Goal: Obtain resource: Obtain resource

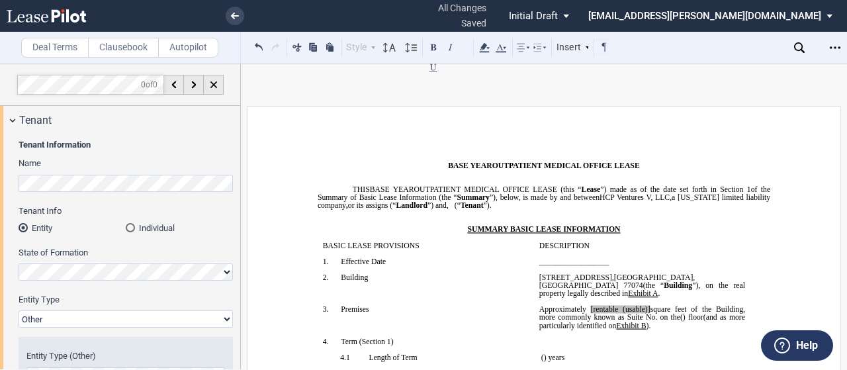
select select "Other"
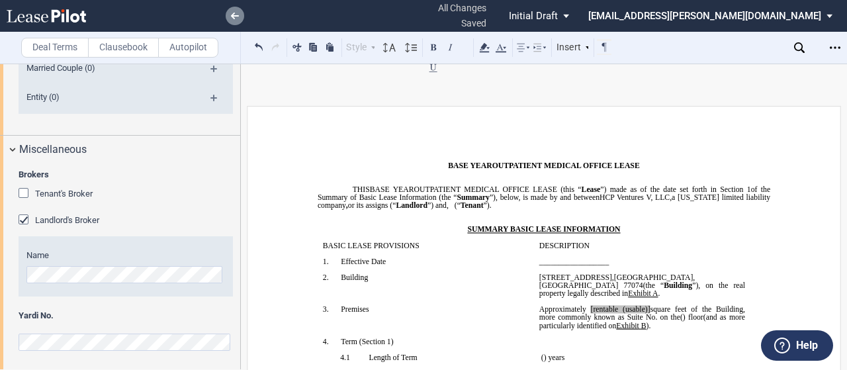
click at [234, 21] on link at bounding box center [235, 16] width 19 height 19
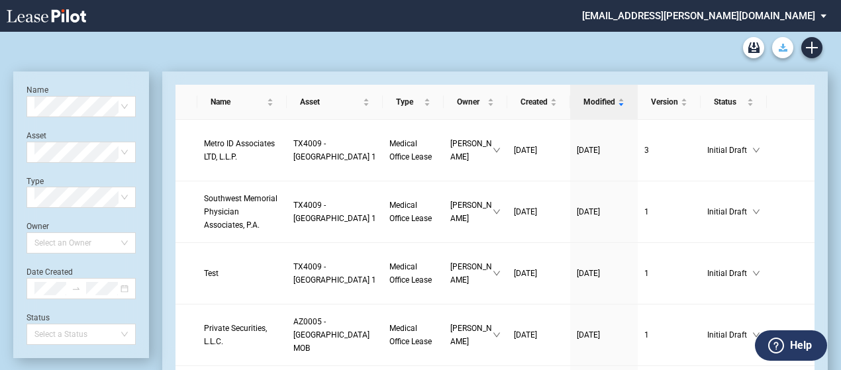
click at [782, 52] on button "Download Blank Form" at bounding box center [782, 47] width 21 height 21
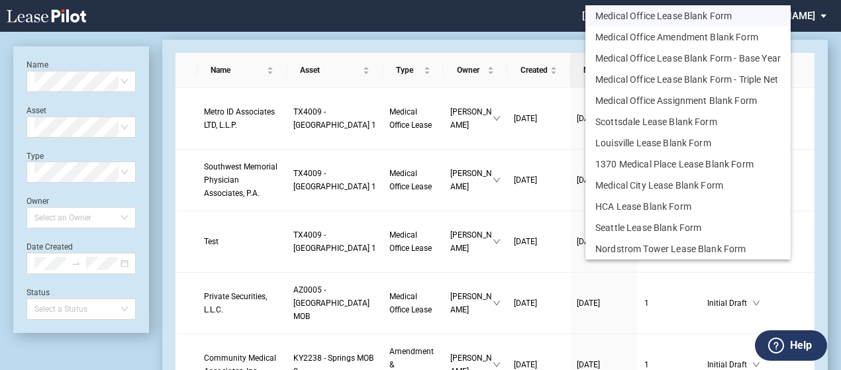
click at [710, 14] on button "Medical Office Lease Blank Form" at bounding box center [687, 15] width 205 height 21
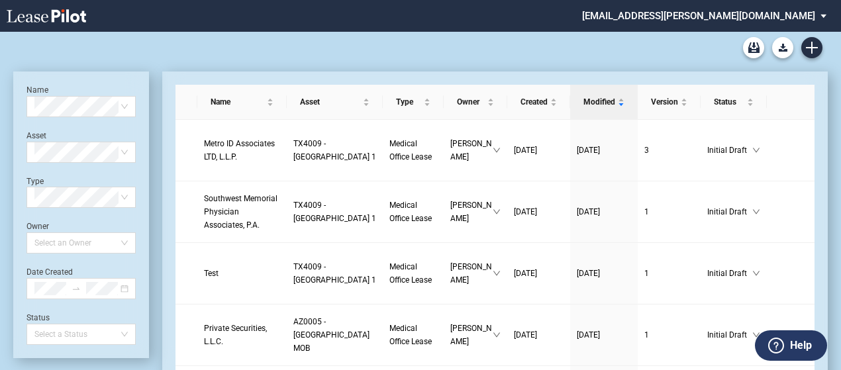
click at [784, 47] on use "Download Blank Form" at bounding box center [782, 48] width 9 height 8
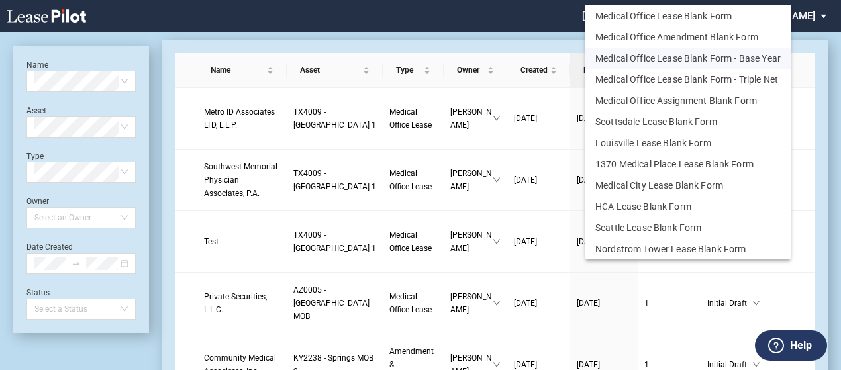
click at [761, 54] on button "Medical Office Lease Blank Form - Base Year" at bounding box center [687, 58] width 205 height 21
